Goal: Communication & Community: Answer question/provide support

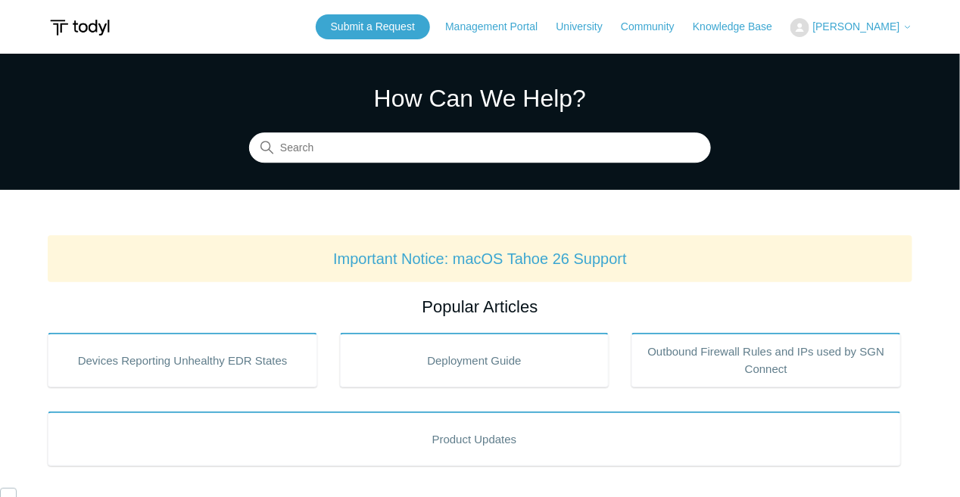
scroll to position [366, 0]
click at [381, 36] on link "Submit a Request" at bounding box center [373, 26] width 114 height 25
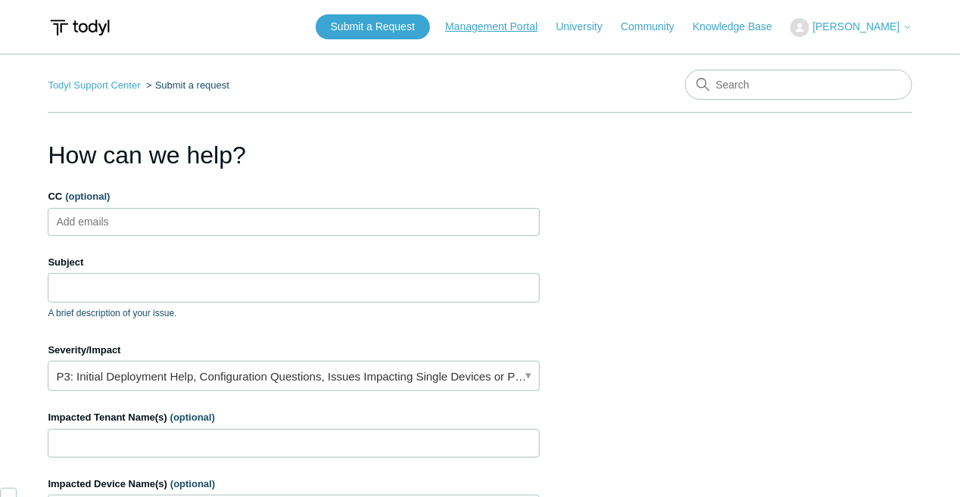
click at [514, 26] on link "Management Portal" at bounding box center [498, 27] width 107 height 16
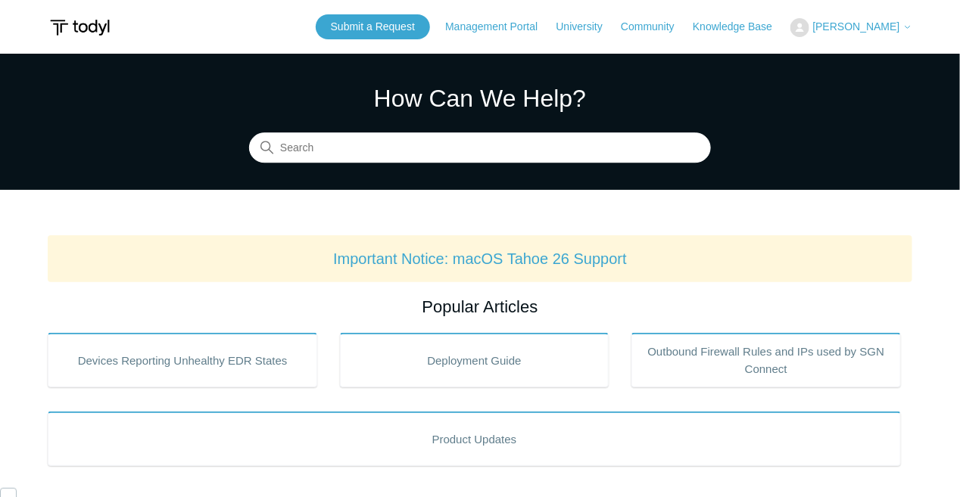
click at [868, 27] on span "[PERSON_NAME]" at bounding box center [856, 26] width 87 height 12
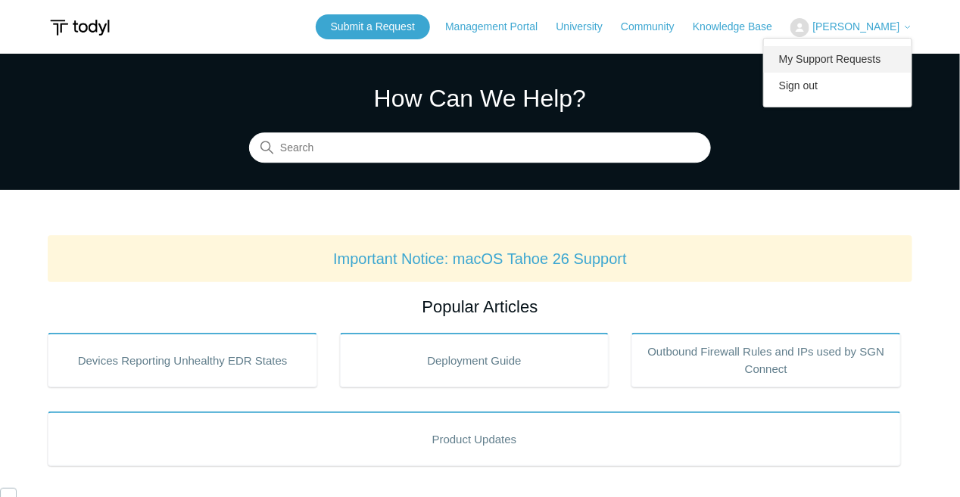
click at [823, 61] on link "My Support Requests" at bounding box center [838, 59] width 148 height 26
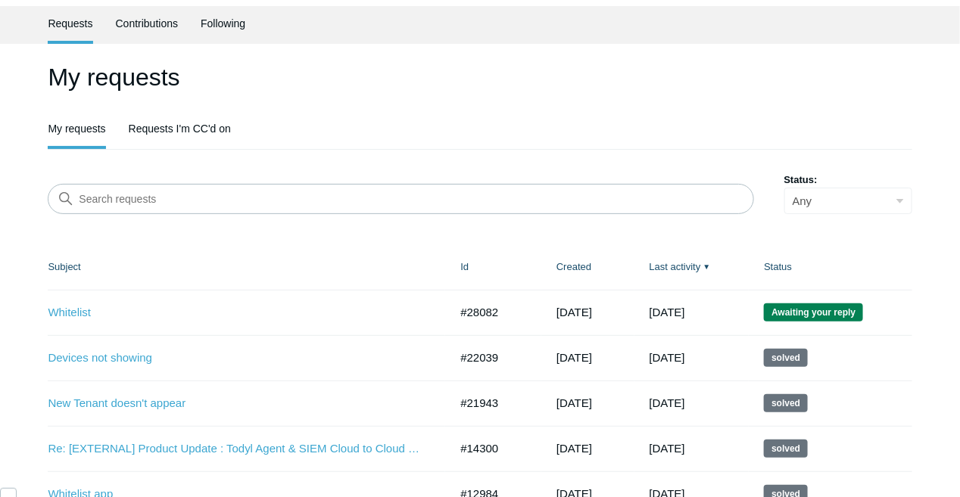
scroll to position [114, 0]
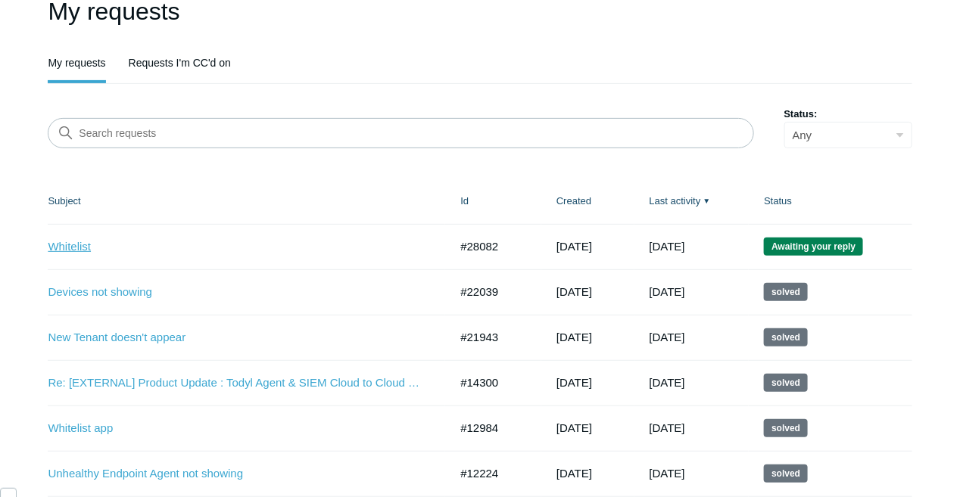
click at [80, 244] on link "Whitelist" at bounding box center [237, 246] width 378 height 17
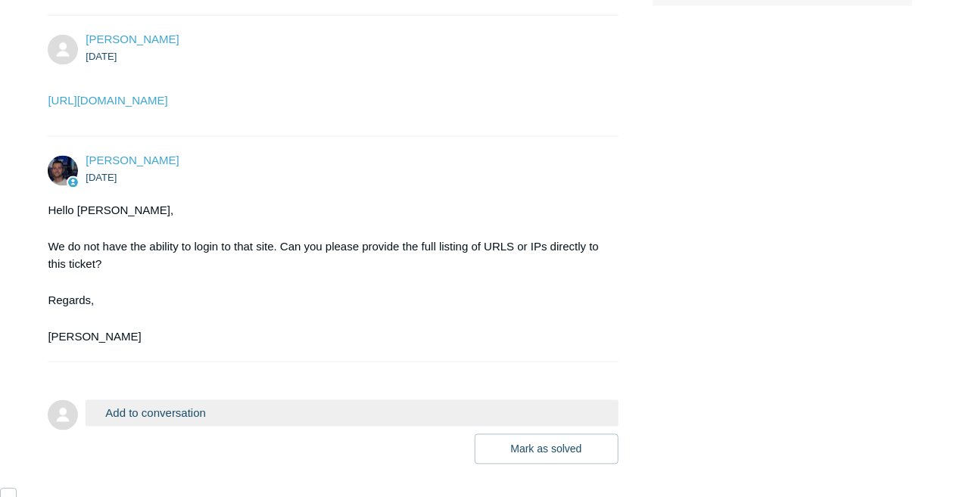
scroll to position [719, 0]
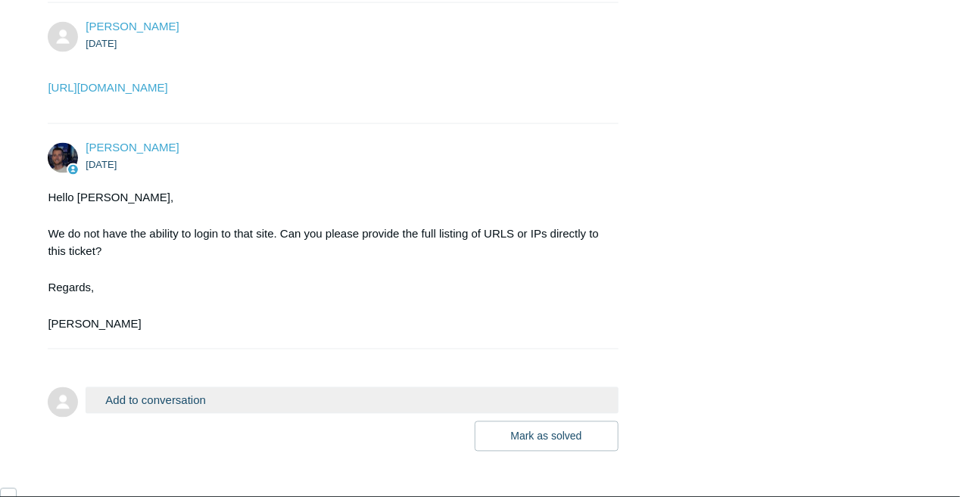
click at [226, 274] on div "Hello [PERSON_NAME], We do not have the ability to login to that site. Can you …" at bounding box center [325, 260] width 555 height 145
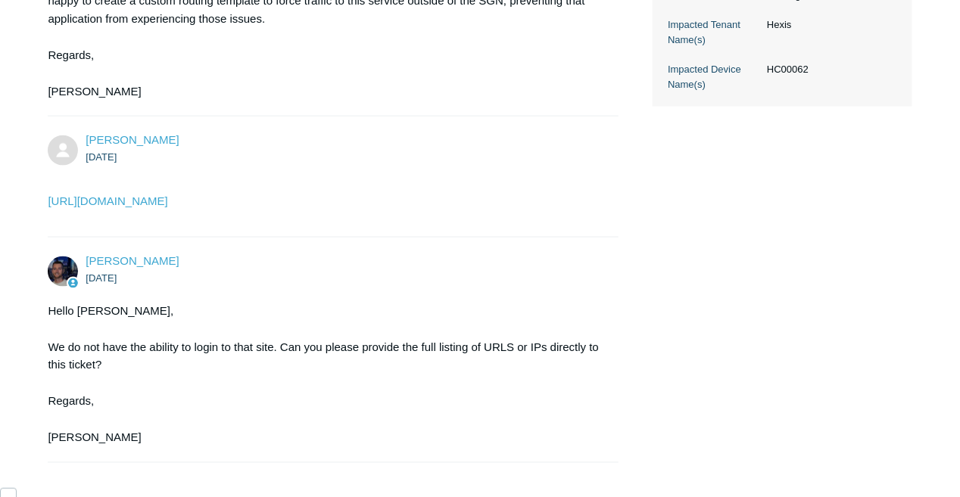
scroll to position [795, 0]
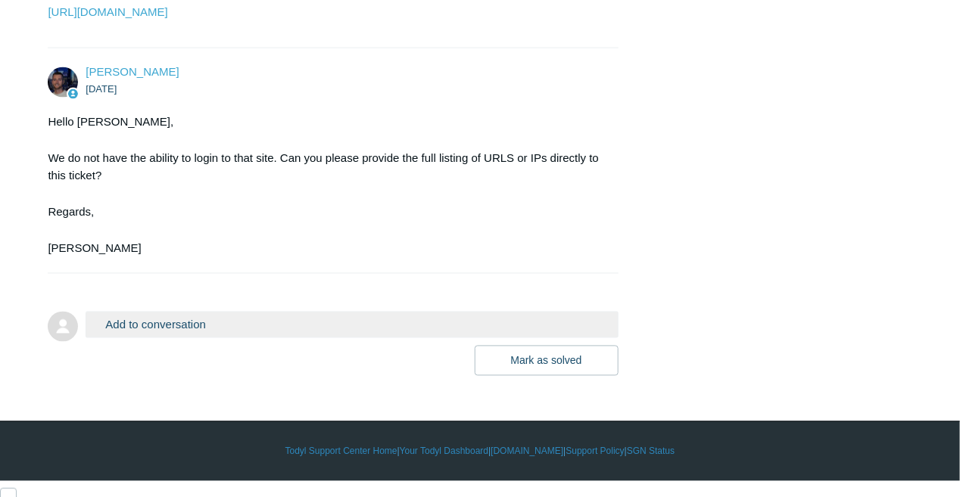
click at [186, 338] on button "Add to conversation" at bounding box center [352, 325] width 532 height 26
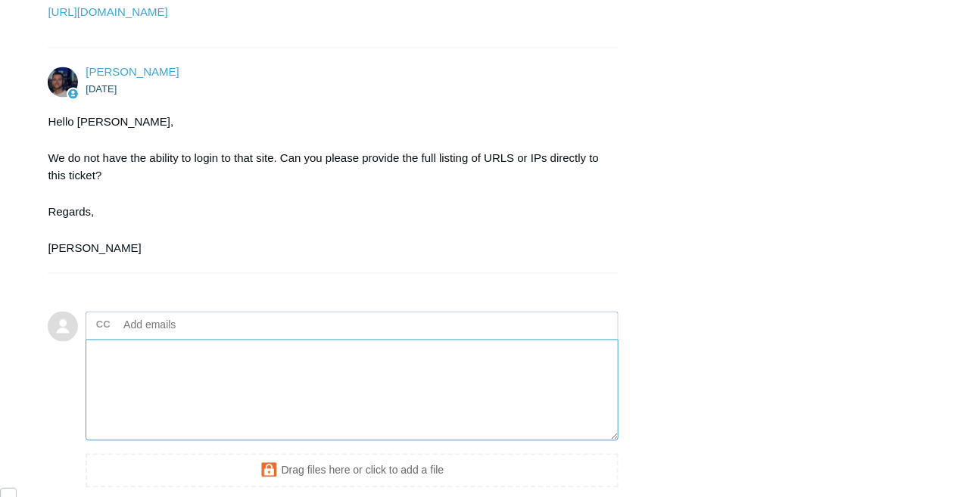
click at [184, 406] on textarea "Add your reply" at bounding box center [352, 391] width 532 height 102
paste textarea "Add your reply"
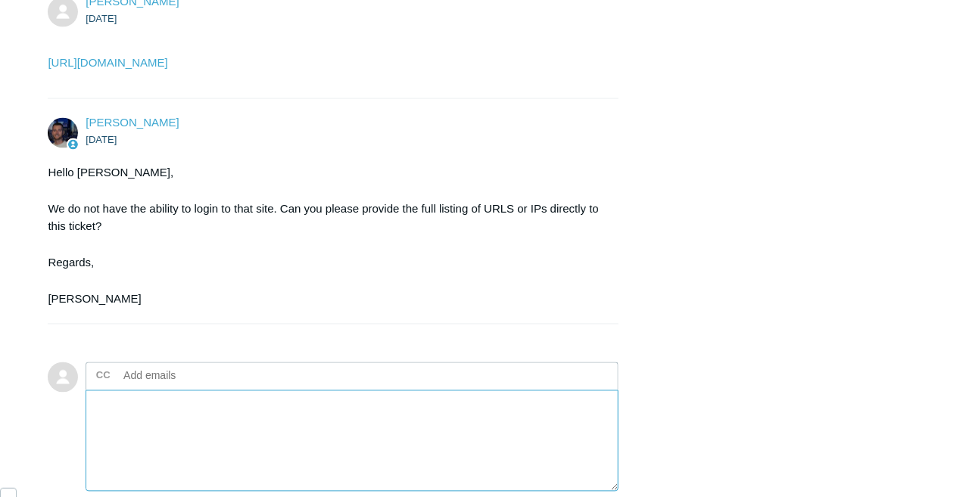
scroll to position [643, 0]
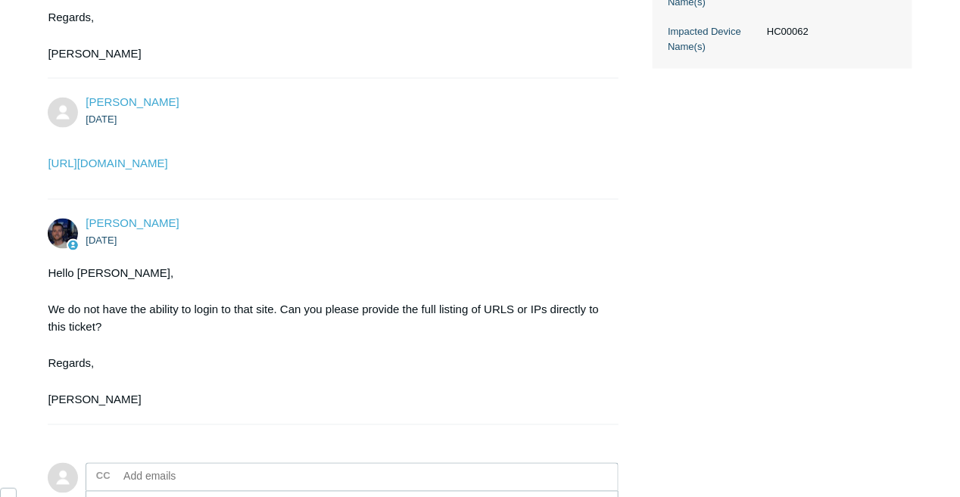
drag, startPoint x: 169, startPoint y: 198, endPoint x: -2, endPoint y: 184, distance: 170.9
type textarea "[URL][DOMAIN_NAME]"
copy link "https://pbx.hexis.sh"
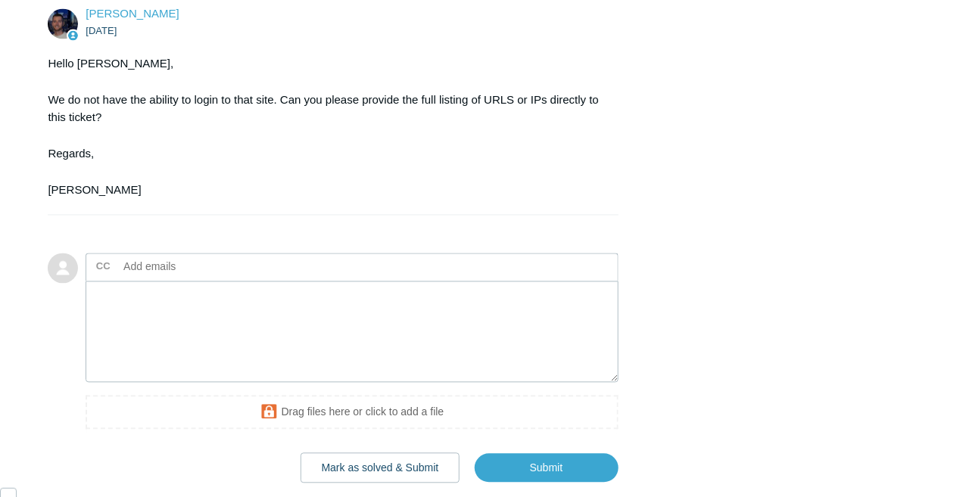
scroll to position [870, 0]
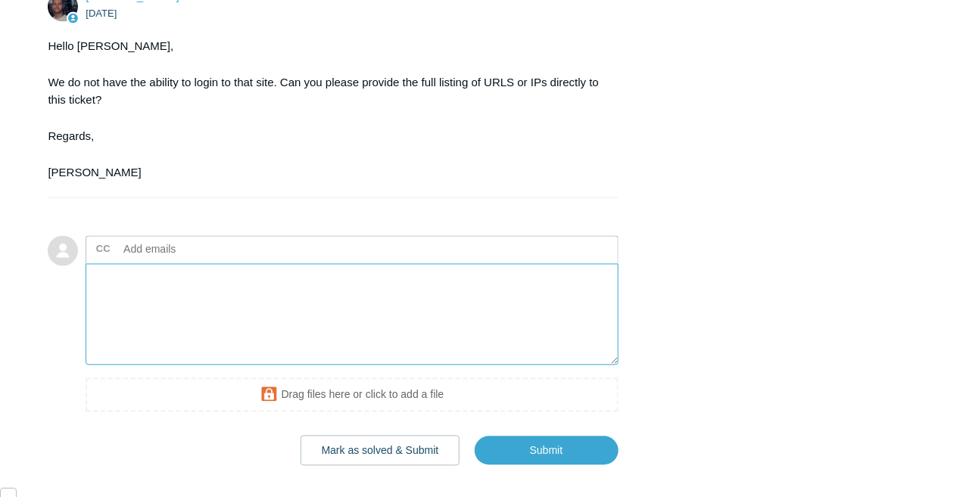
click at [190, 322] on textarea "Add your reply" at bounding box center [352, 315] width 532 height 102
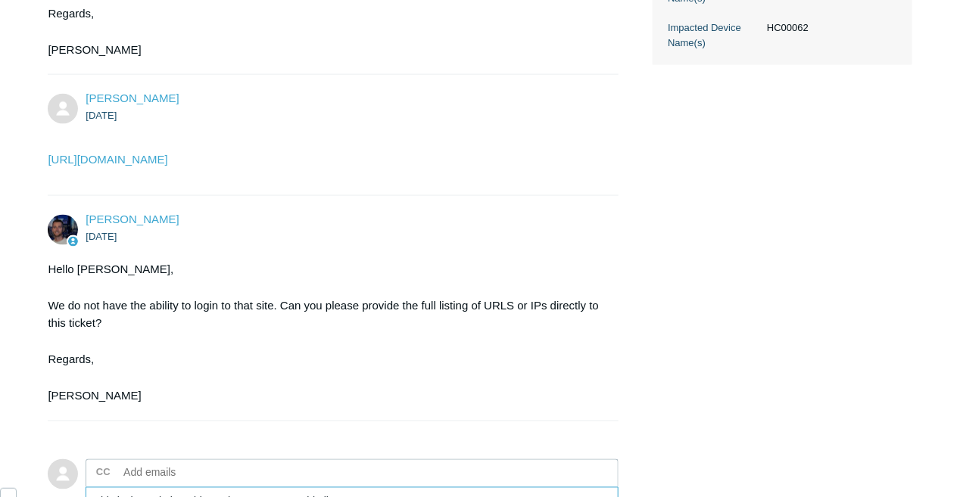
scroll to position [643, 0]
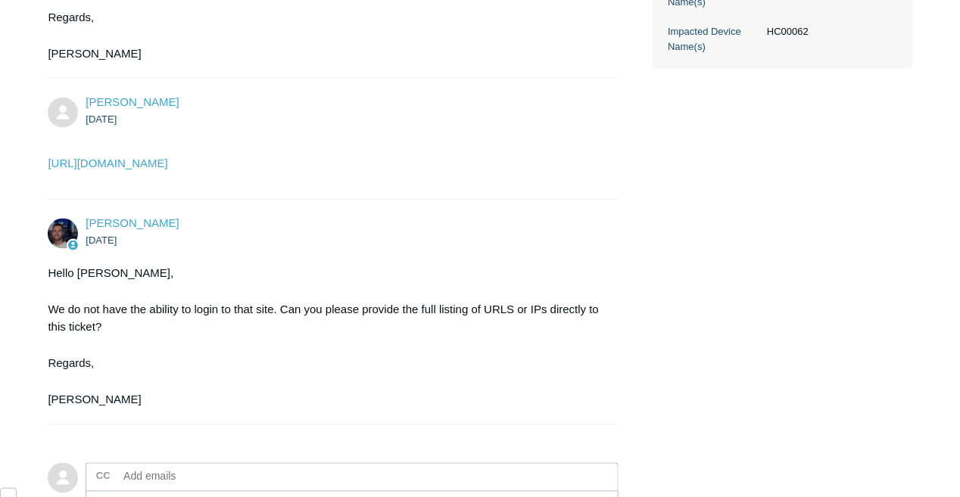
drag, startPoint x: 185, startPoint y: 202, endPoint x: -2, endPoint y: 196, distance: 187.0
copy link "https://pbx.hexis.sh"
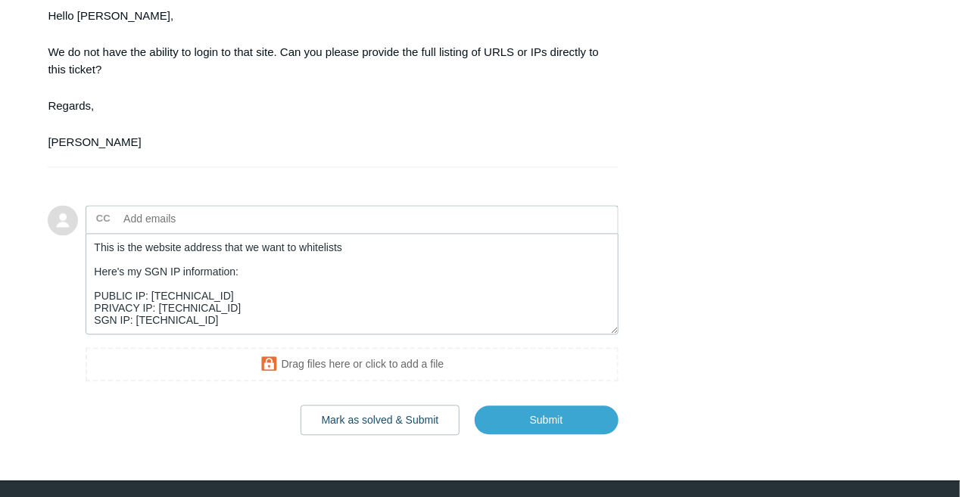
scroll to position [946, 0]
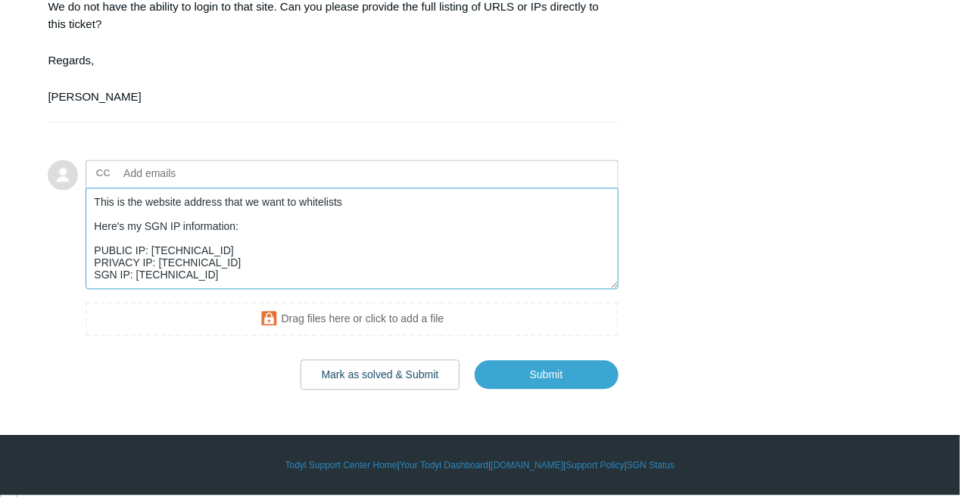
paste textarea "https://pbx.hexis.sh"
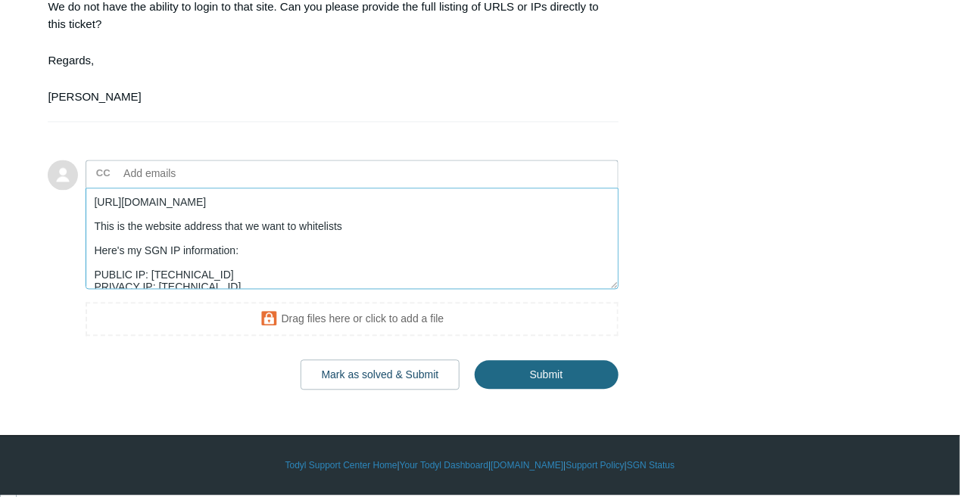
type textarea "https://pbx.hexis.sh This is the website address that we want to whitelists Her…"
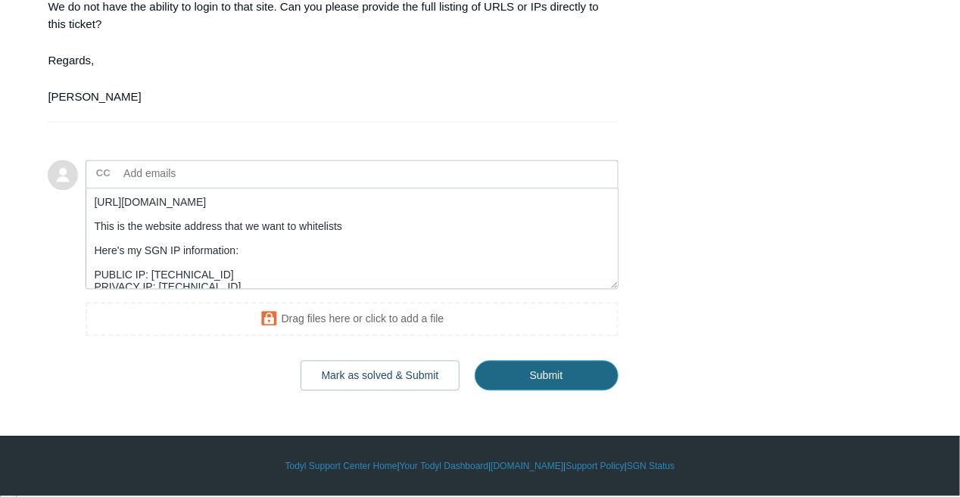
click at [576, 391] on input "Submit" at bounding box center [547, 376] width 144 height 30
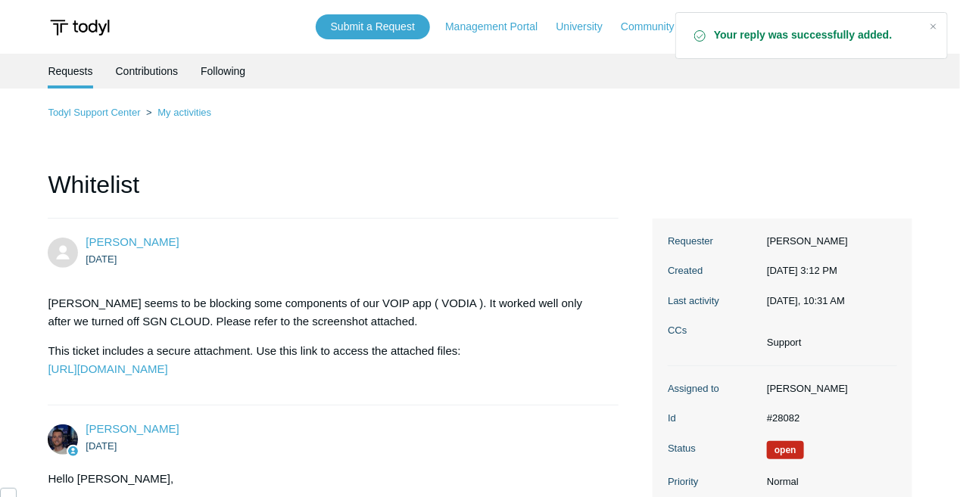
scroll to position [356, 0]
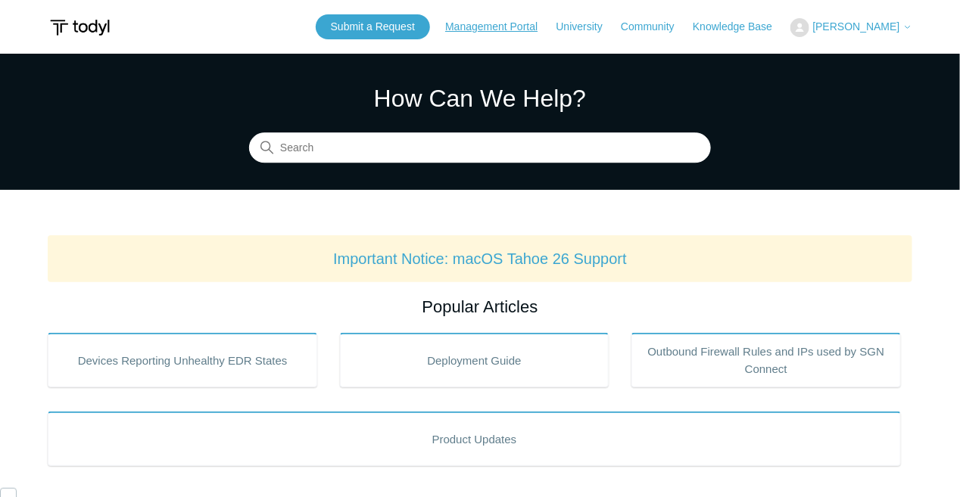
click at [552, 30] on link "Management Portal" at bounding box center [498, 27] width 107 height 16
click at [900, 27] on span "[PERSON_NAME]" at bounding box center [862, 26] width 99 height 12
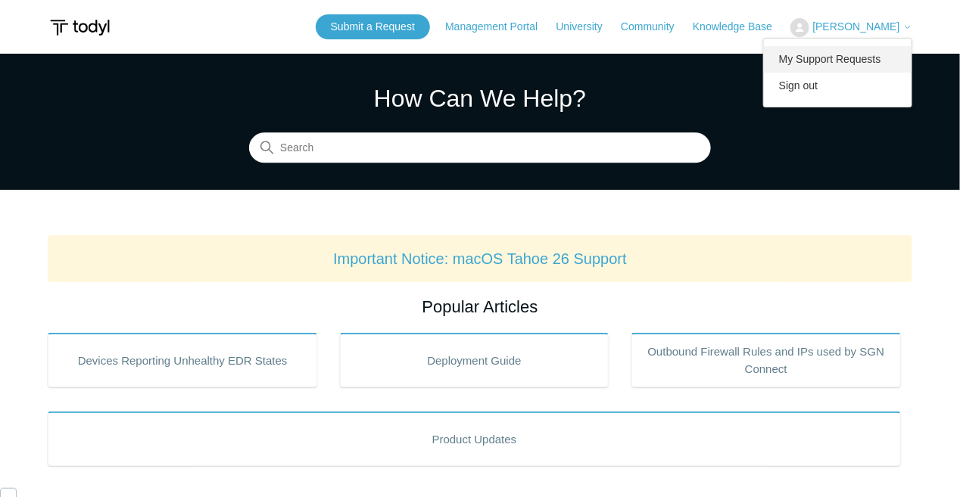
click at [819, 61] on link "My Support Requests" at bounding box center [838, 59] width 148 height 26
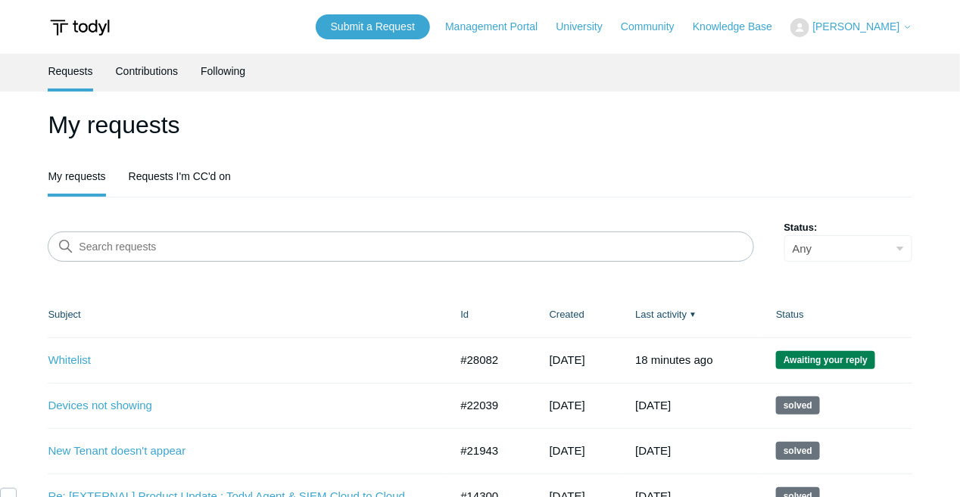
scroll to position [366, 0]
click at [69, 365] on link "Whitelist" at bounding box center [237, 360] width 378 height 17
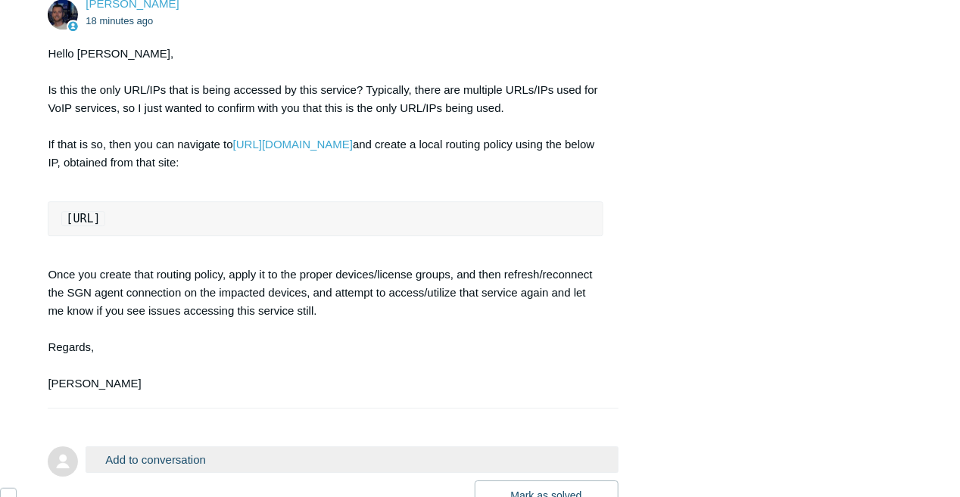
scroll to position [1324, 0]
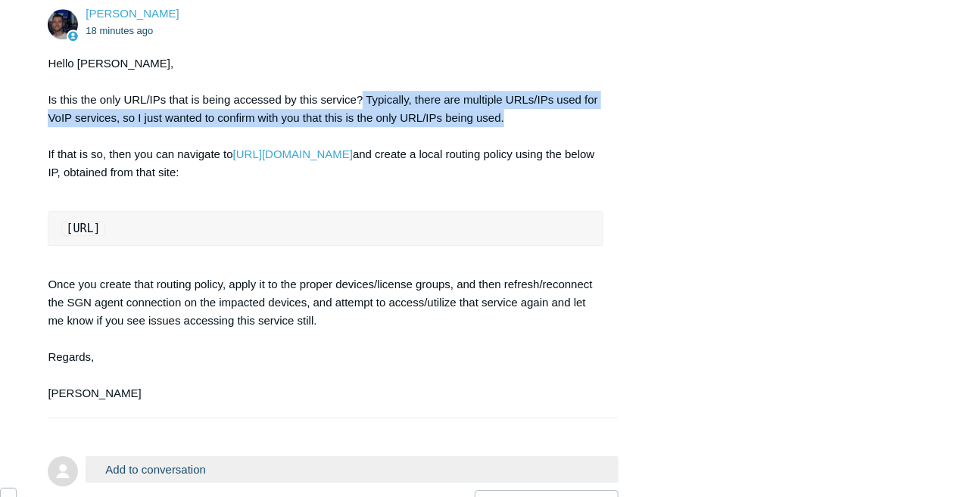
drag, startPoint x: 363, startPoint y: 133, endPoint x: 551, endPoint y: 157, distance: 189.2
type textarea "Typically, there are multiple URLs/IPs used for VoIP services, so I just wanted…"
click at [551, 157] on div "Hello [PERSON_NAME], Is this the only URL/IPs that is being accessed by this se…" at bounding box center [325, 228] width 555 height 348
click at [380, 161] on div "Hello [PERSON_NAME], Is this the only URL/IPs that is being accessed by this se…" at bounding box center [325, 228] width 555 height 348
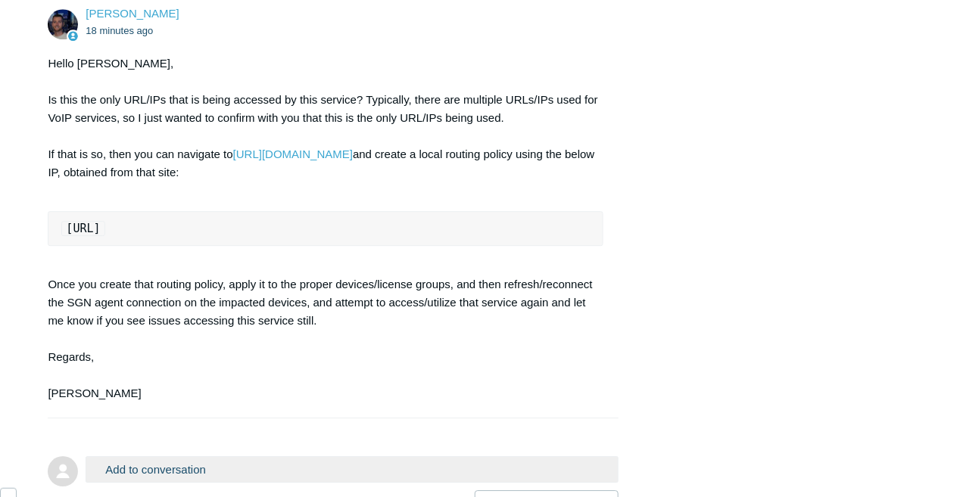
click at [104, 236] on code "[URL]" at bounding box center [82, 228] width 43 height 15
copy code "[URL]"
